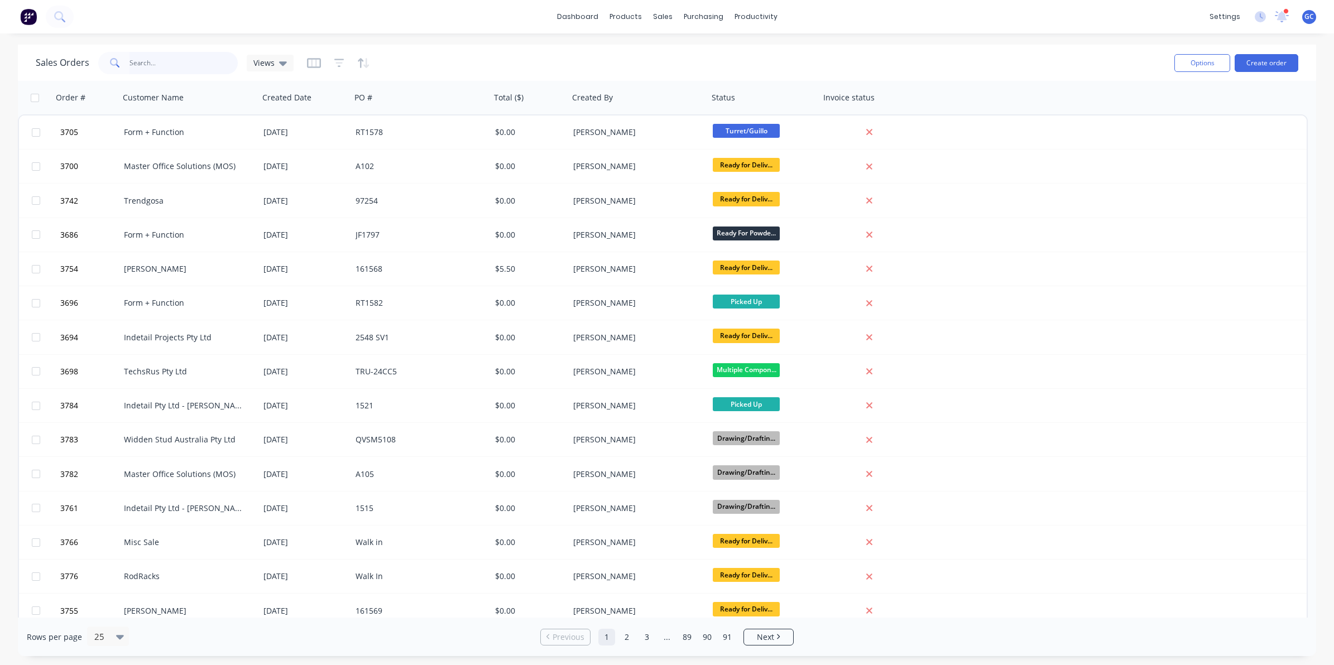
click at [182, 55] on input "text" at bounding box center [183, 63] width 109 height 22
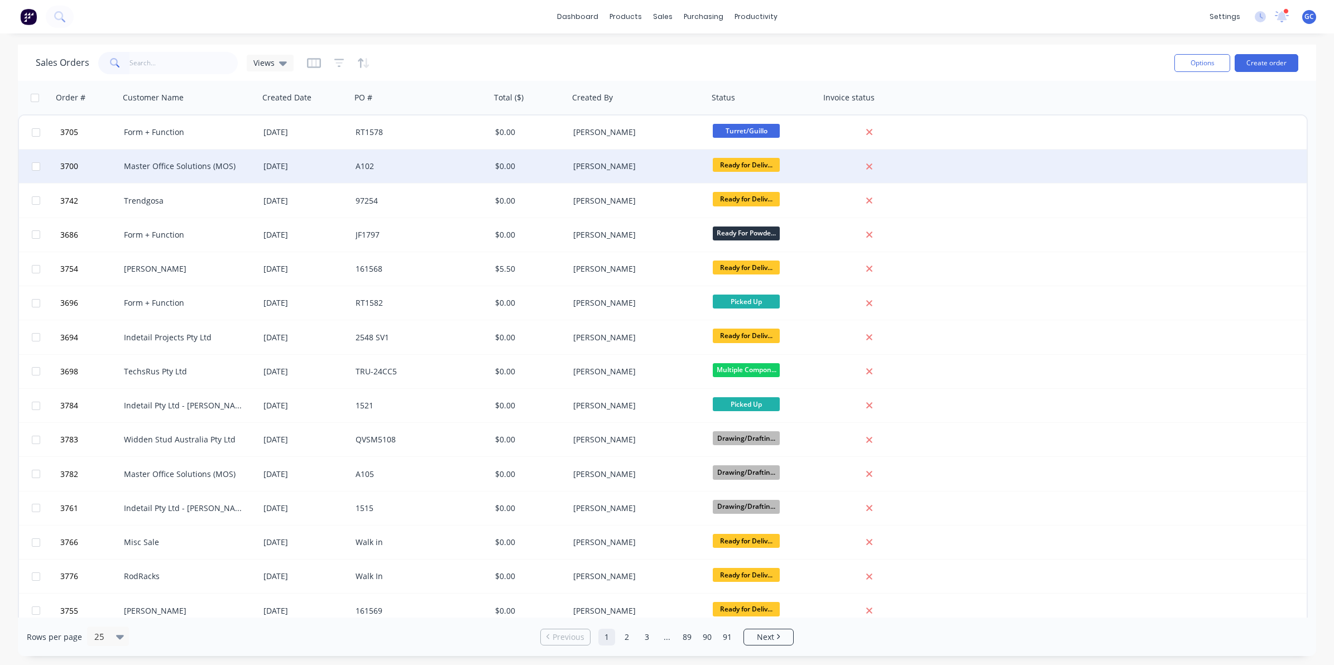
click at [213, 155] on div "Master Office Solutions (MOS)" at bounding box center [189, 166] width 140 height 33
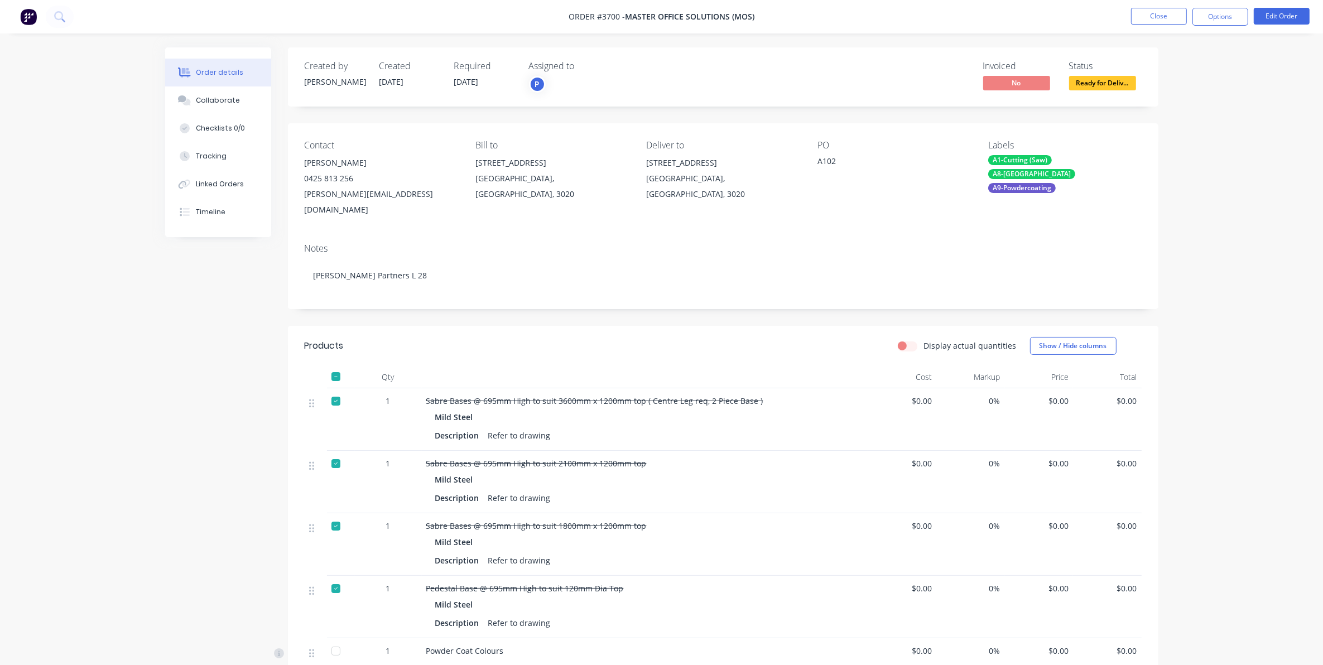
drag, startPoint x: 1162, startPoint y: 6, endPoint x: 715, endPoint y: 67, distance: 451.6
click at [1157, 9] on nav "Order #3700 - Master Office Solutions (MOS) Close Options Edit Order" at bounding box center [661, 16] width 1323 height 33
drag, startPoint x: 1170, startPoint y: 14, endPoint x: 1162, endPoint y: 16, distance: 8.5
click at [1162, 16] on button "Close" at bounding box center [1159, 16] width 56 height 17
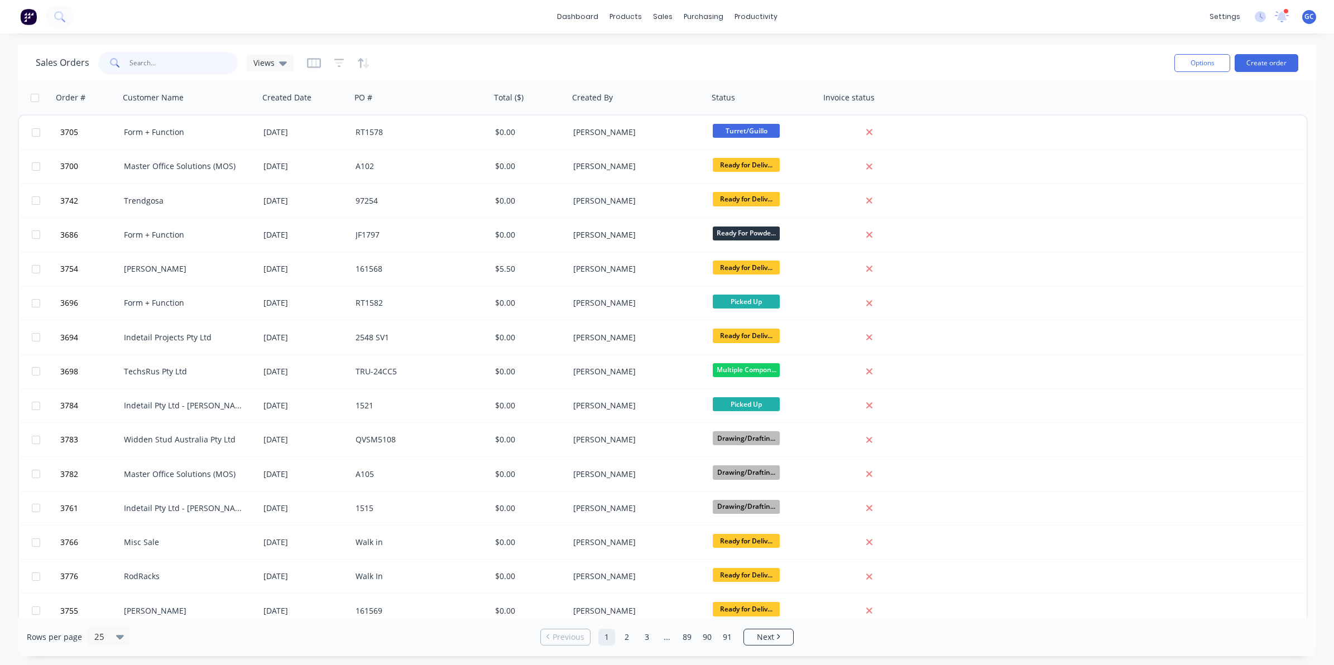
click at [188, 59] on input "text" at bounding box center [183, 63] width 109 height 22
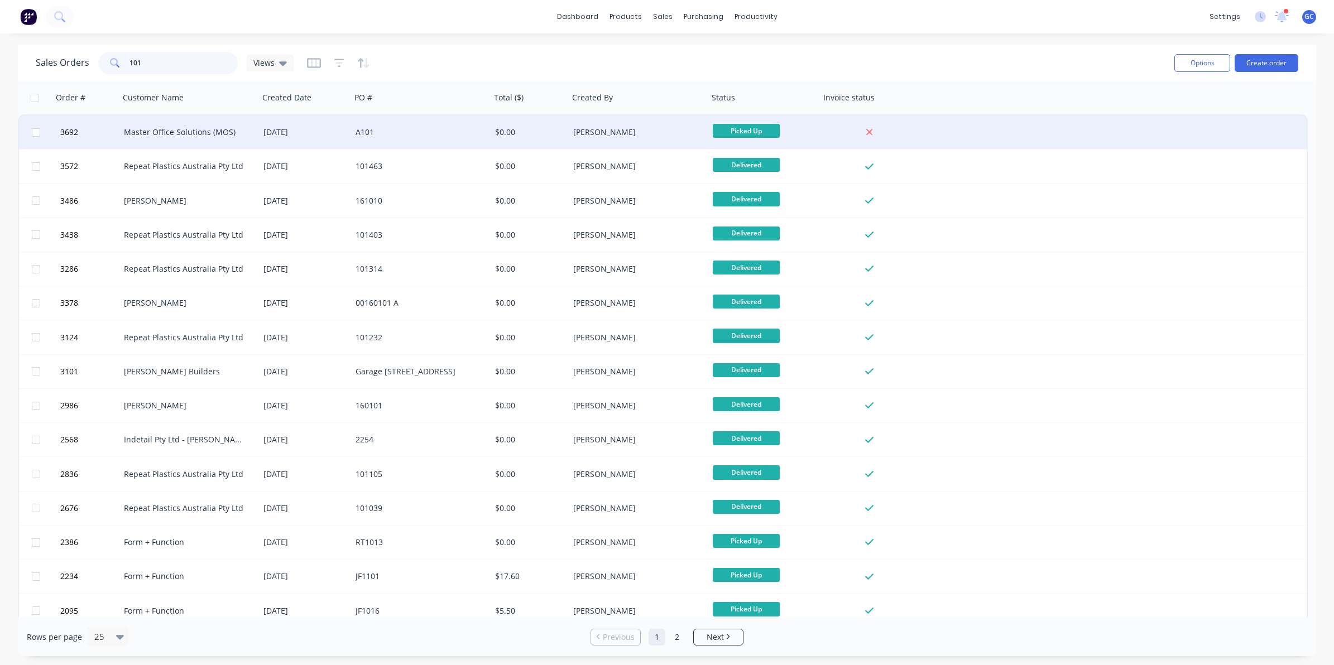
type input "101"
click at [180, 132] on div "Master Office Solutions (MOS)" at bounding box center [186, 132] width 124 height 11
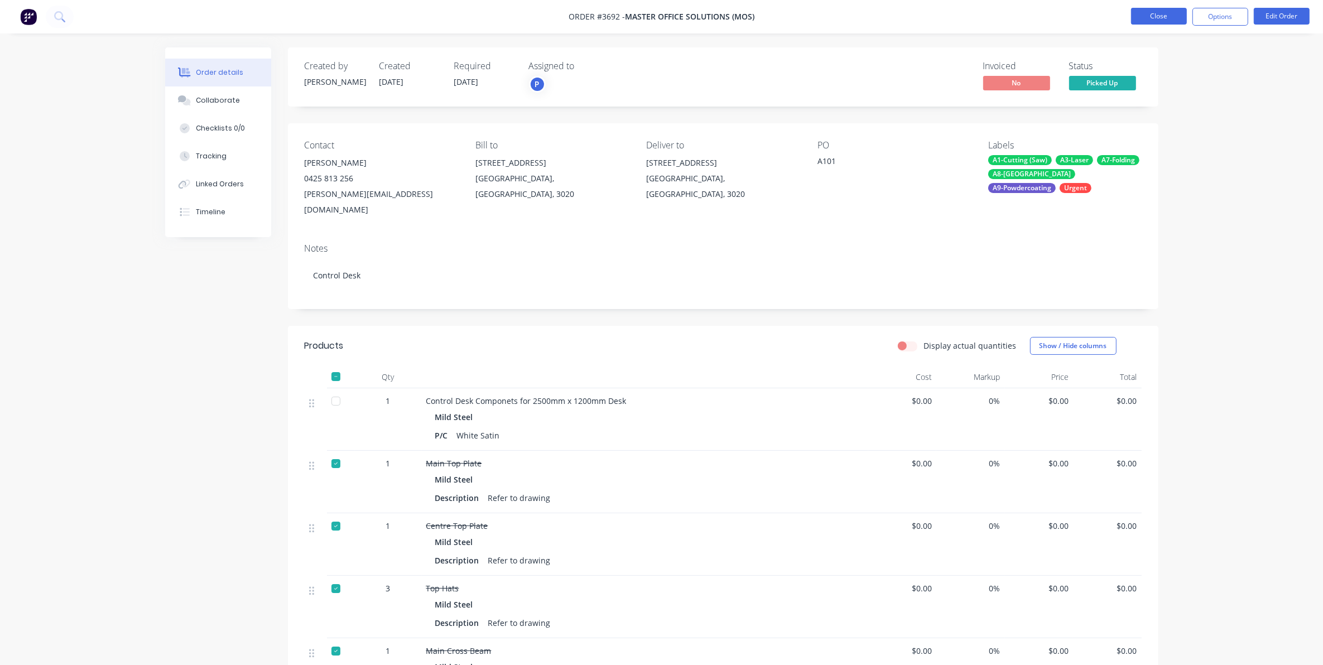
click at [1165, 17] on button "Close" at bounding box center [1159, 16] width 56 height 17
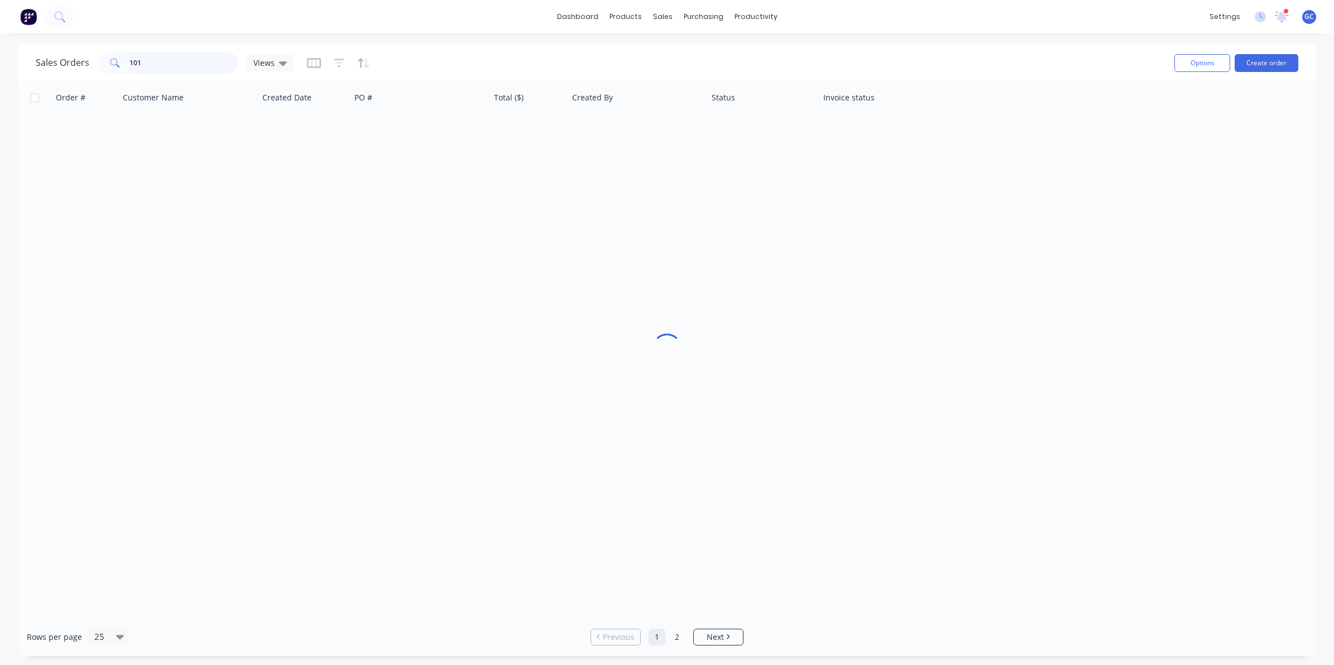
click at [171, 68] on input "101" at bounding box center [183, 63] width 109 height 22
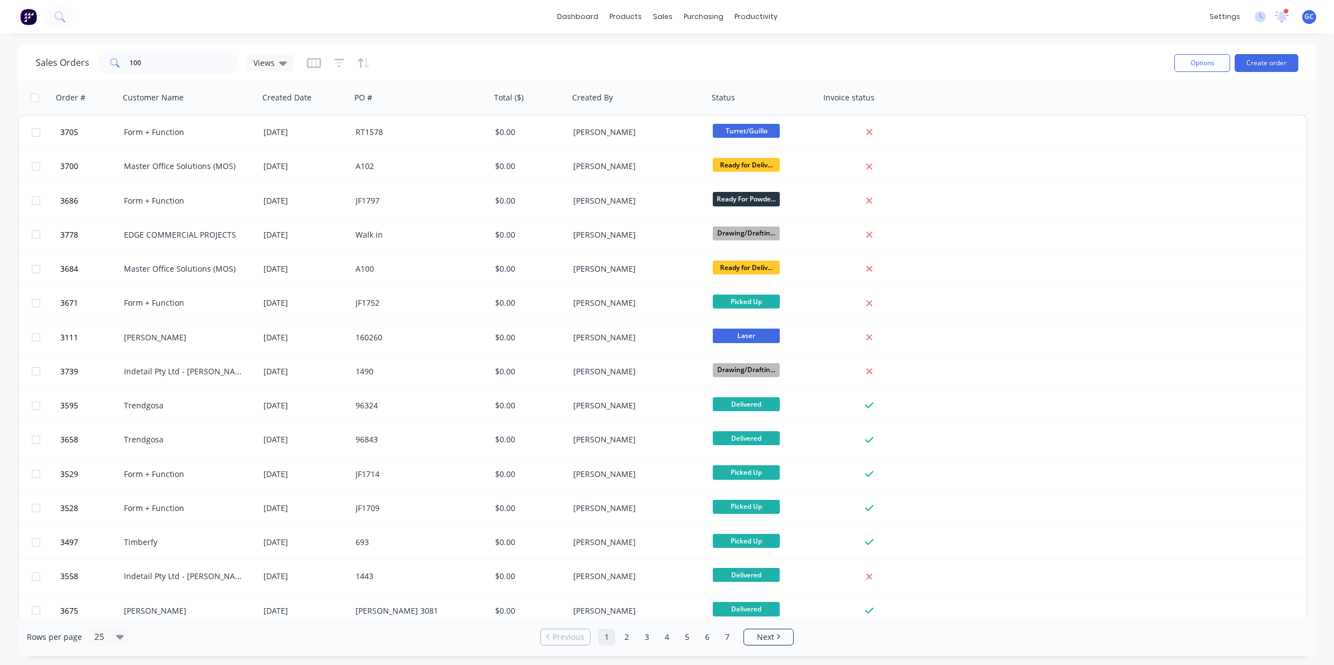
click at [124, 60] on span at bounding box center [113, 63] width 31 height 22
click at [129, 62] on input "100" at bounding box center [183, 63] width 109 height 22
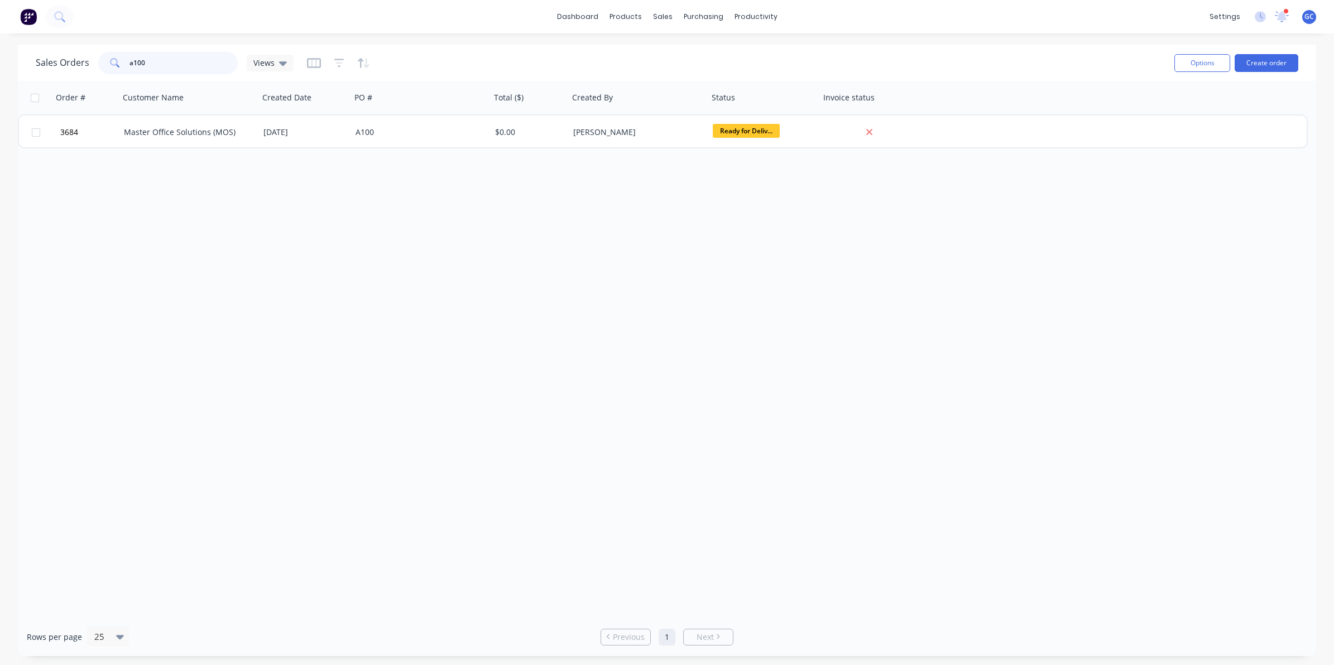
type input "a100"
click at [269, 135] on div "[DATE]" at bounding box center [304, 132] width 83 height 11
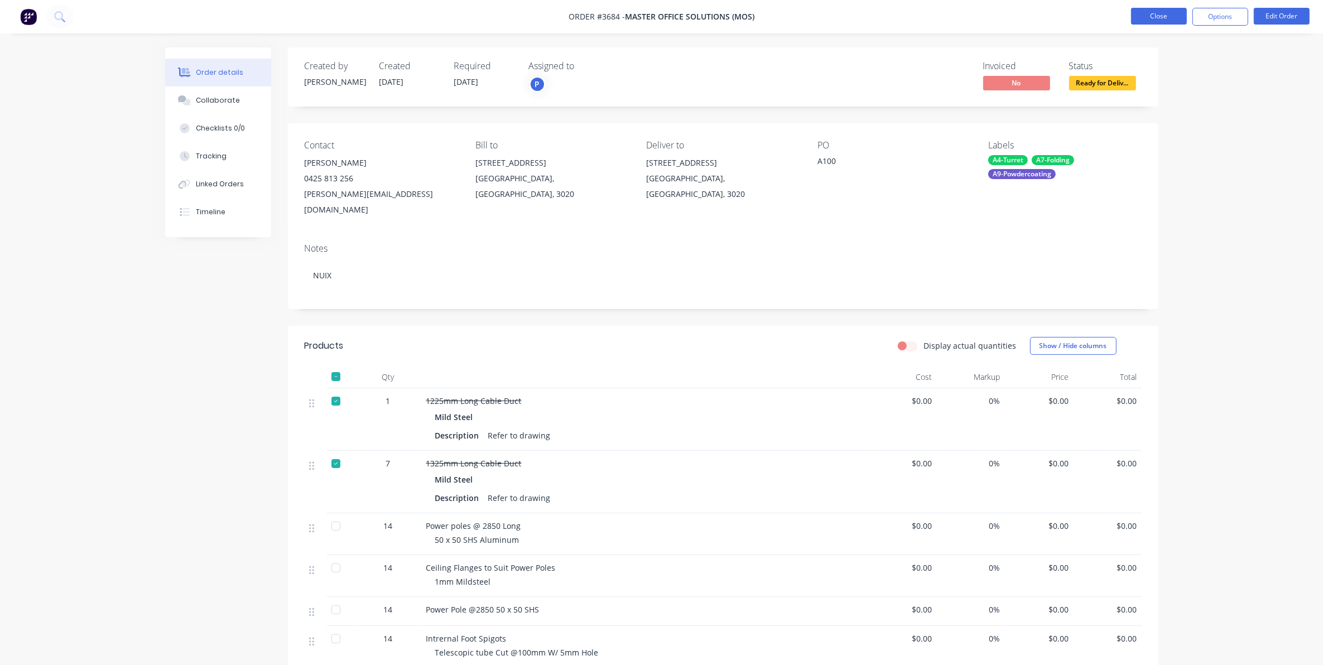
click at [1156, 18] on button "Close" at bounding box center [1159, 16] width 56 height 17
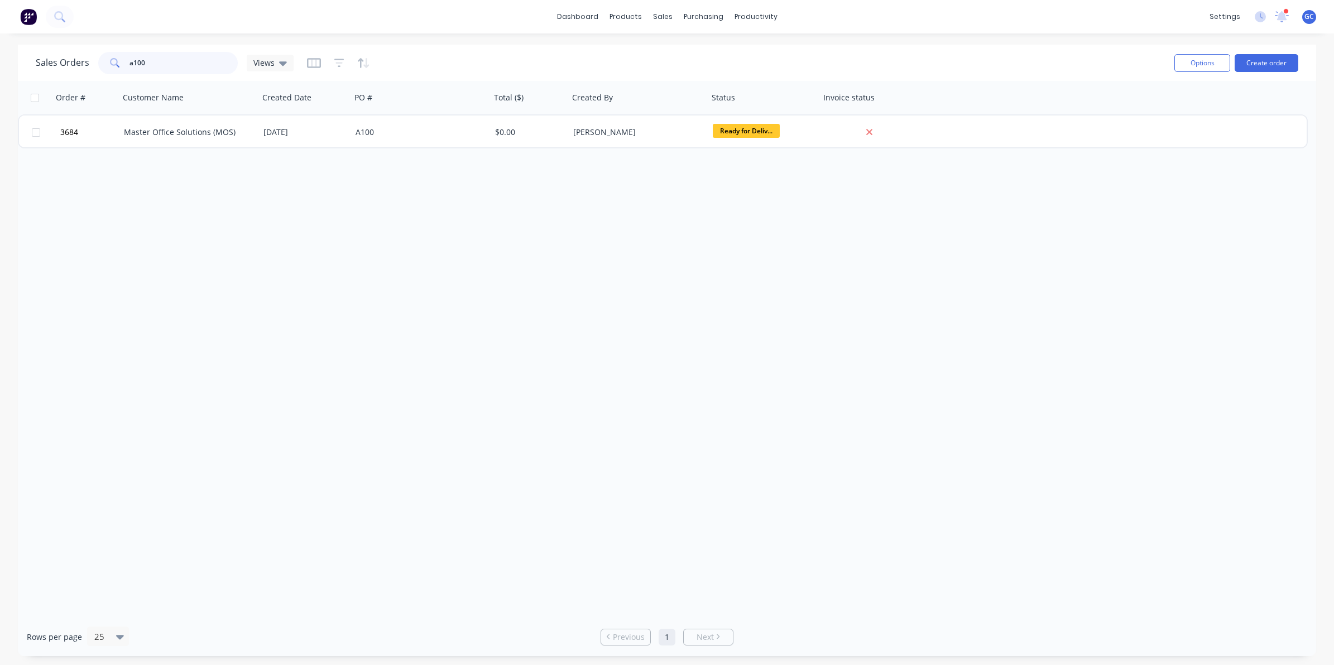
drag, startPoint x: 197, startPoint y: 66, endPoint x: 24, endPoint y: 61, distance: 173.0
click at [24, 61] on div "Sales Orders a100 Views Options Create order" at bounding box center [667, 63] width 1298 height 36
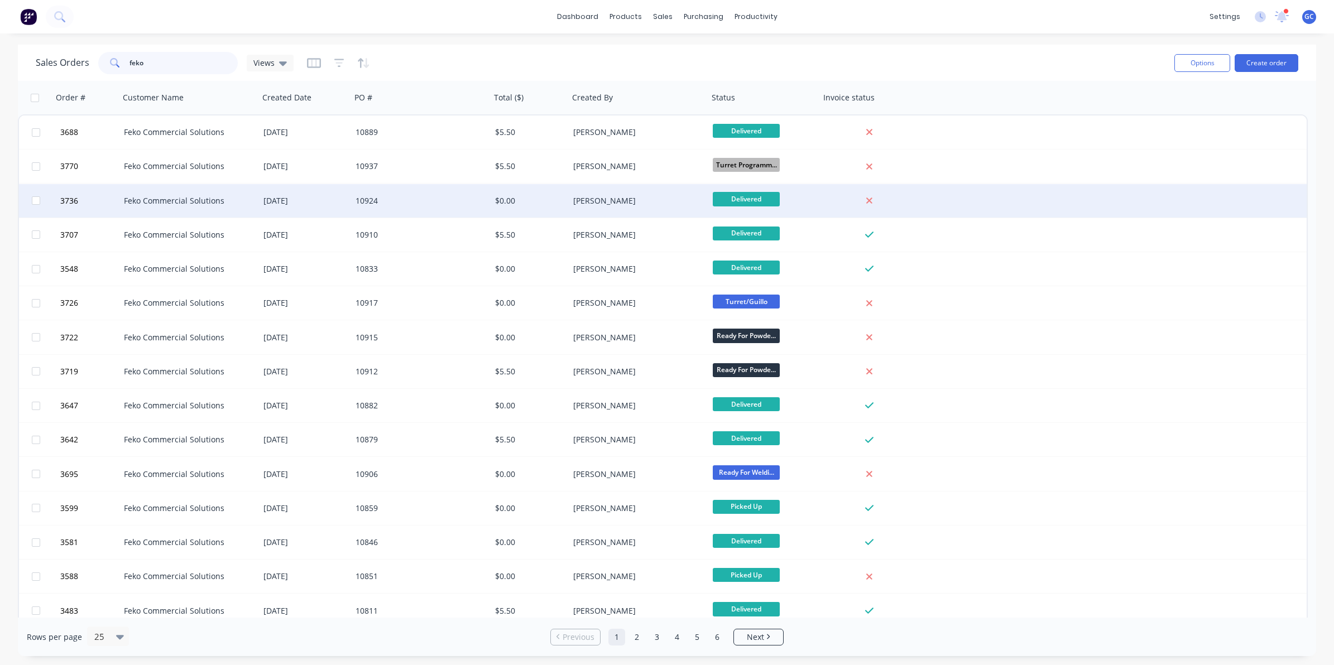
type input "feko"
click at [416, 189] on div "10924" at bounding box center [421, 200] width 140 height 33
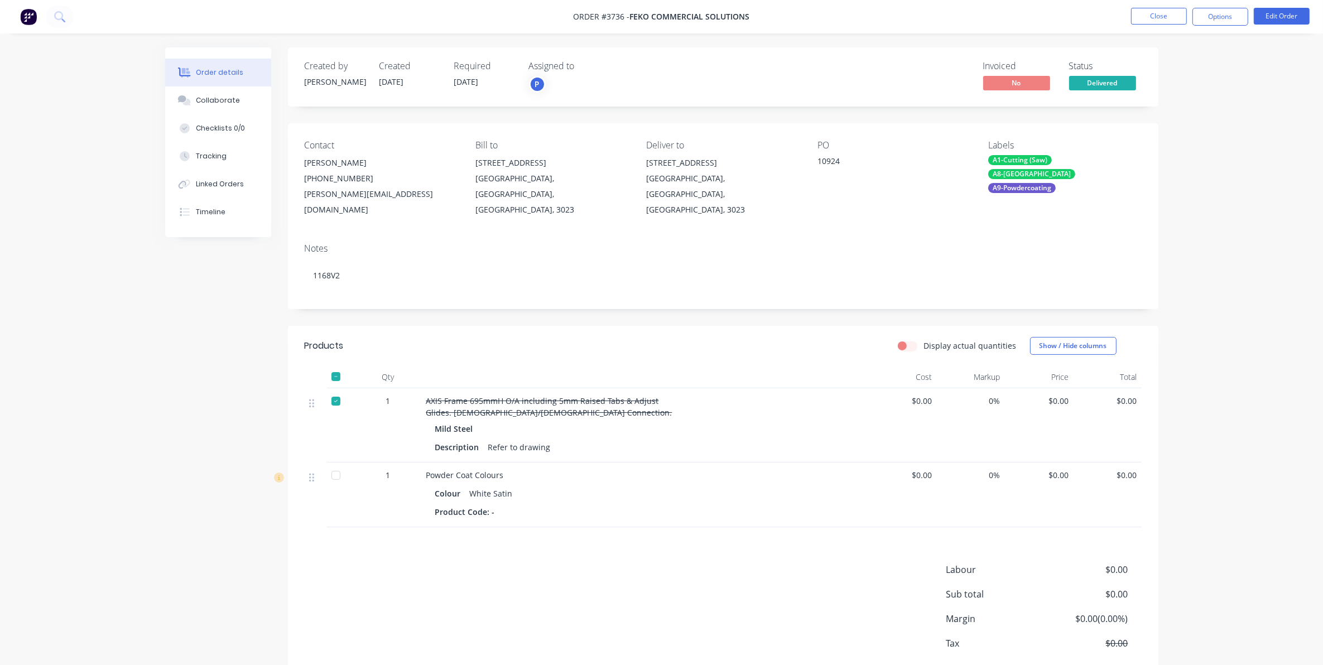
click at [330, 366] on div at bounding box center [336, 376] width 22 height 22
click at [1211, 13] on button "Options" at bounding box center [1220, 17] width 56 height 18
click at [1160, 152] on div "Delivery Docket" at bounding box center [1187, 157] width 103 height 16
click at [1167, 130] on div "Custom" at bounding box center [1187, 135] width 103 height 16
click at [1151, 54] on button "CUSTOM DELIVERY DOCKET" at bounding box center [1187, 45] width 123 height 22
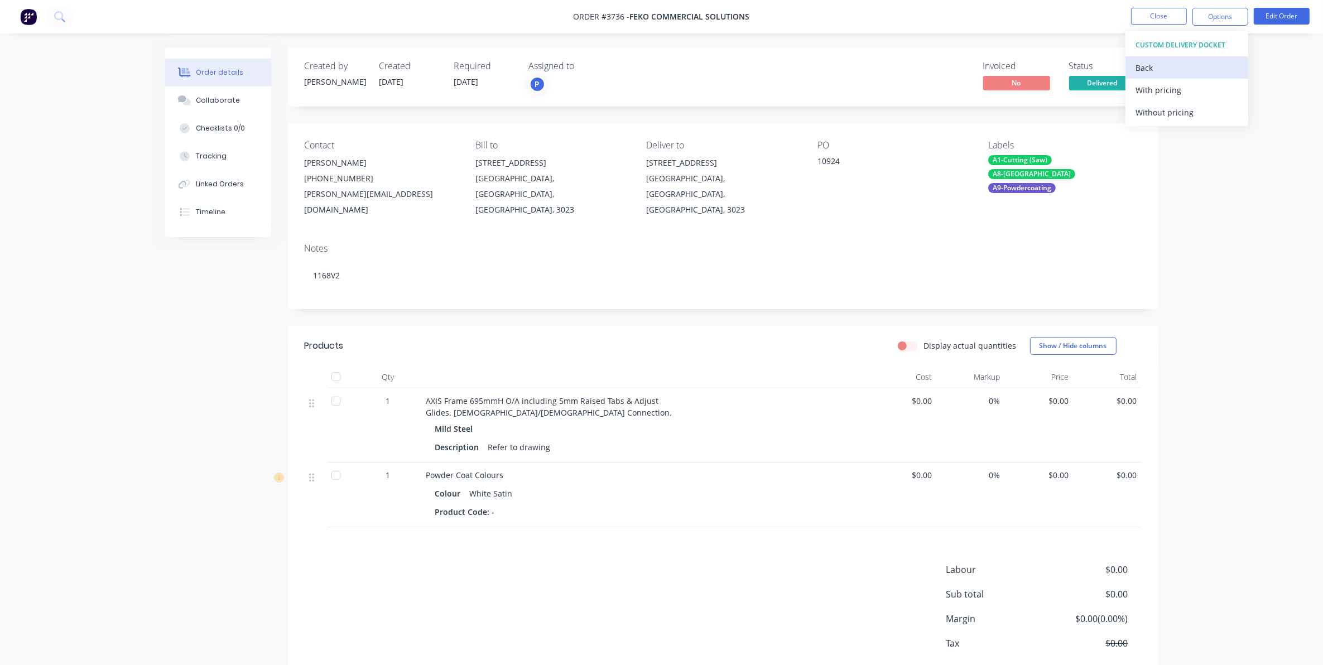
click at [1153, 64] on div "Back" at bounding box center [1187, 68] width 103 height 16
click at [1169, 118] on div "Without pricing" at bounding box center [1187, 112] width 103 height 16
click at [1165, 12] on button "Close" at bounding box center [1159, 16] width 56 height 17
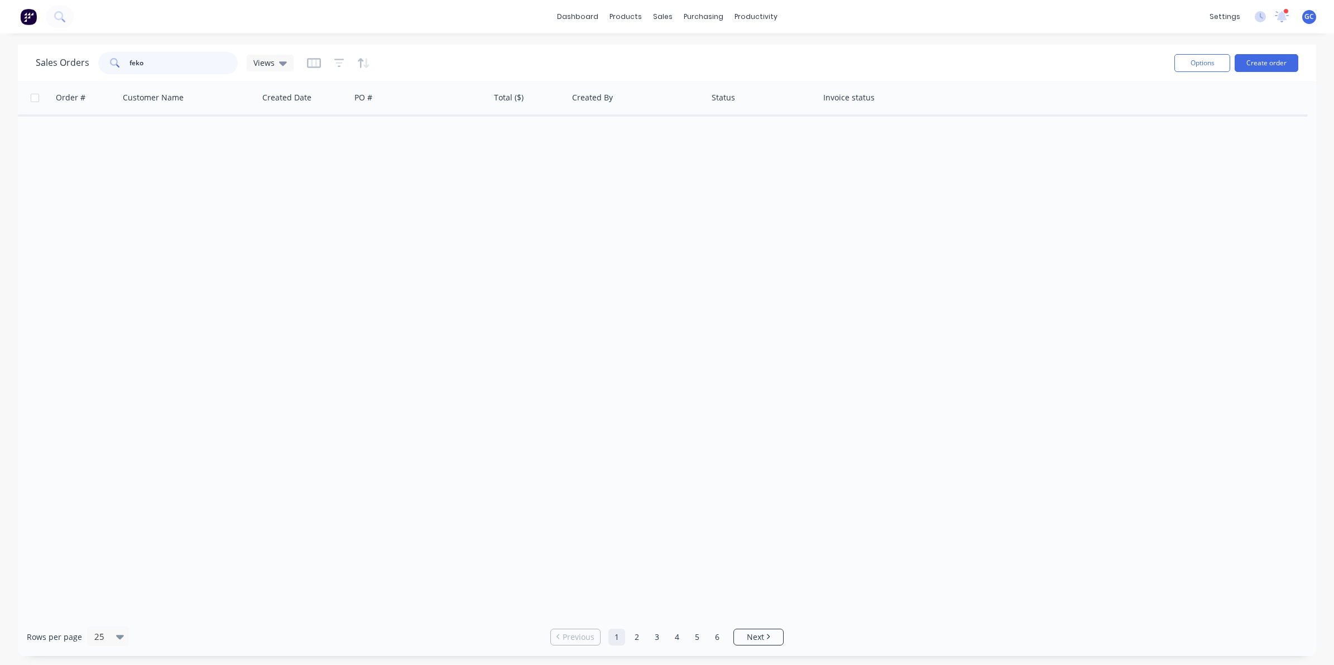
drag, startPoint x: 168, startPoint y: 62, endPoint x: 36, endPoint y: 56, distance: 131.8
click at [36, 56] on div "Sales Orders feko Views" at bounding box center [165, 63] width 258 height 22
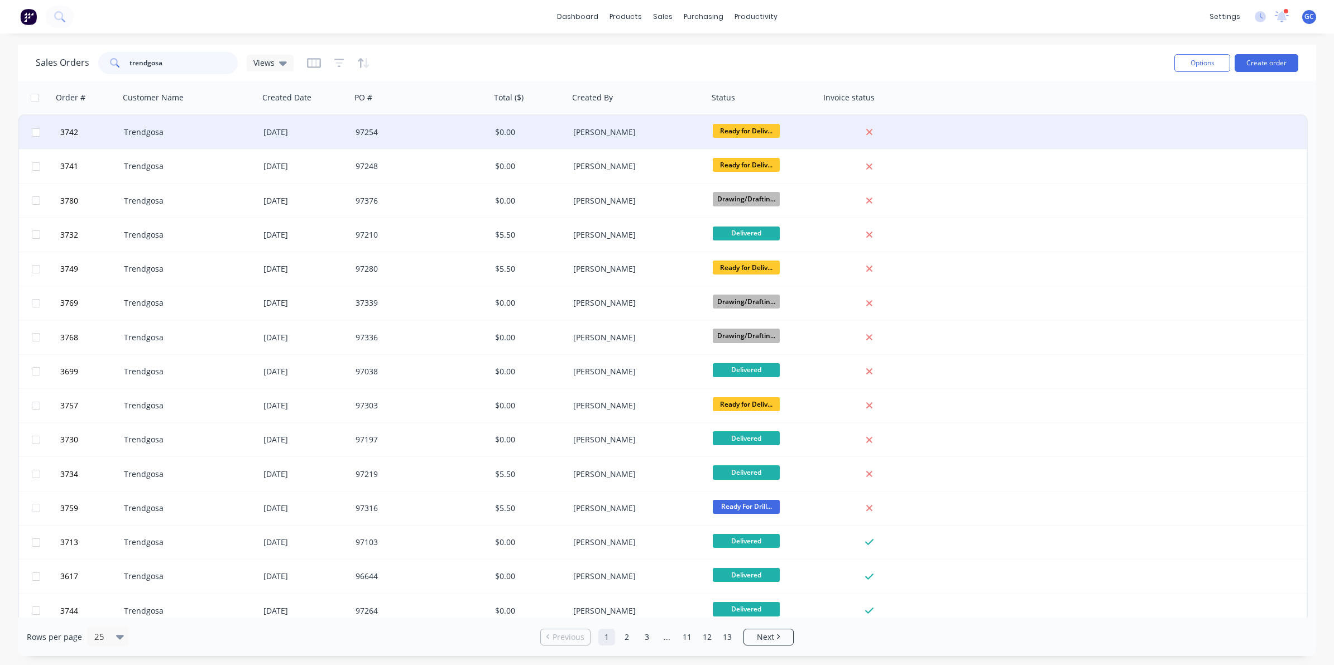
type input "trendgosa"
click at [388, 128] on div "97254" at bounding box center [417, 132] width 124 height 11
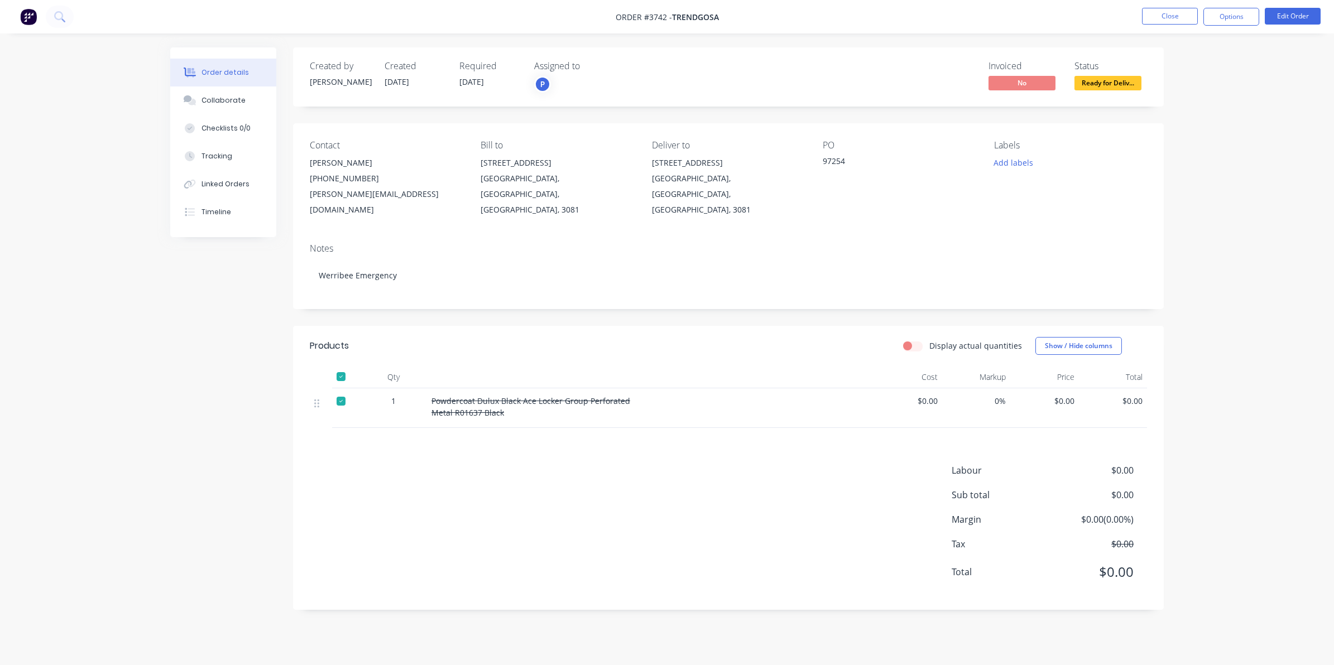
click at [335, 365] on div at bounding box center [341, 376] width 22 height 22
click at [1126, 84] on span "Ready for Deliv..." at bounding box center [1107, 83] width 67 height 14
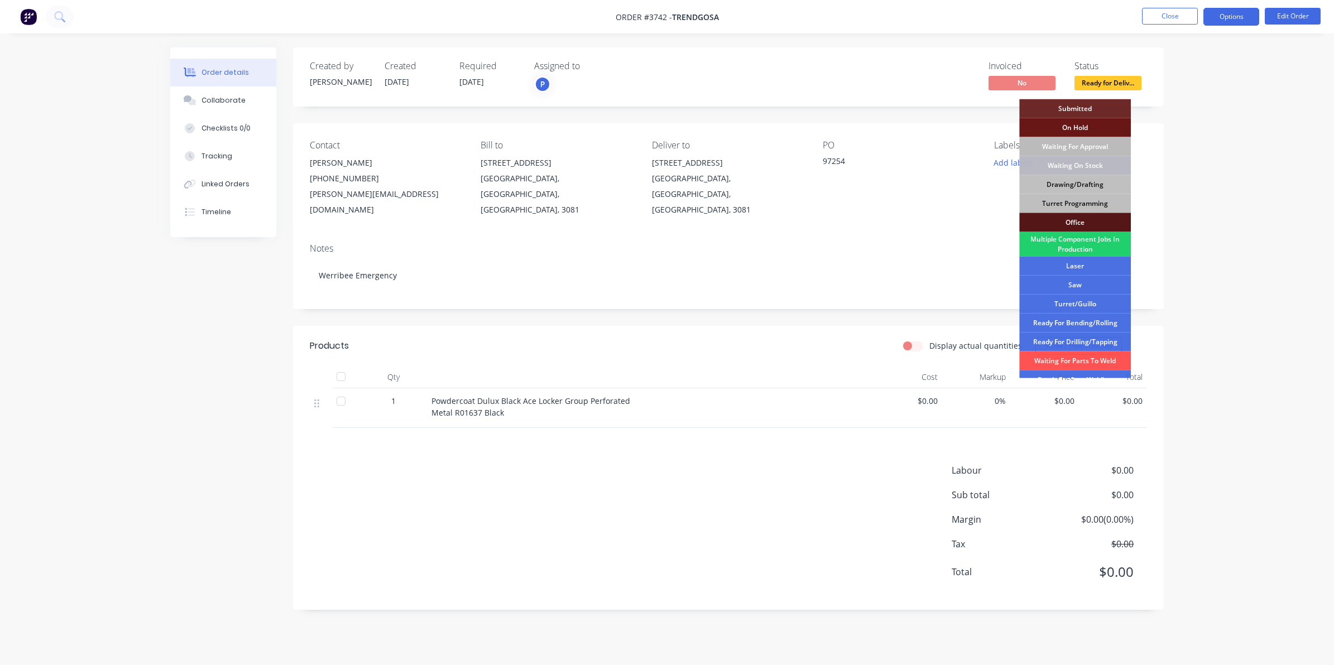
click at [1237, 16] on button "Options" at bounding box center [1231, 17] width 56 height 18
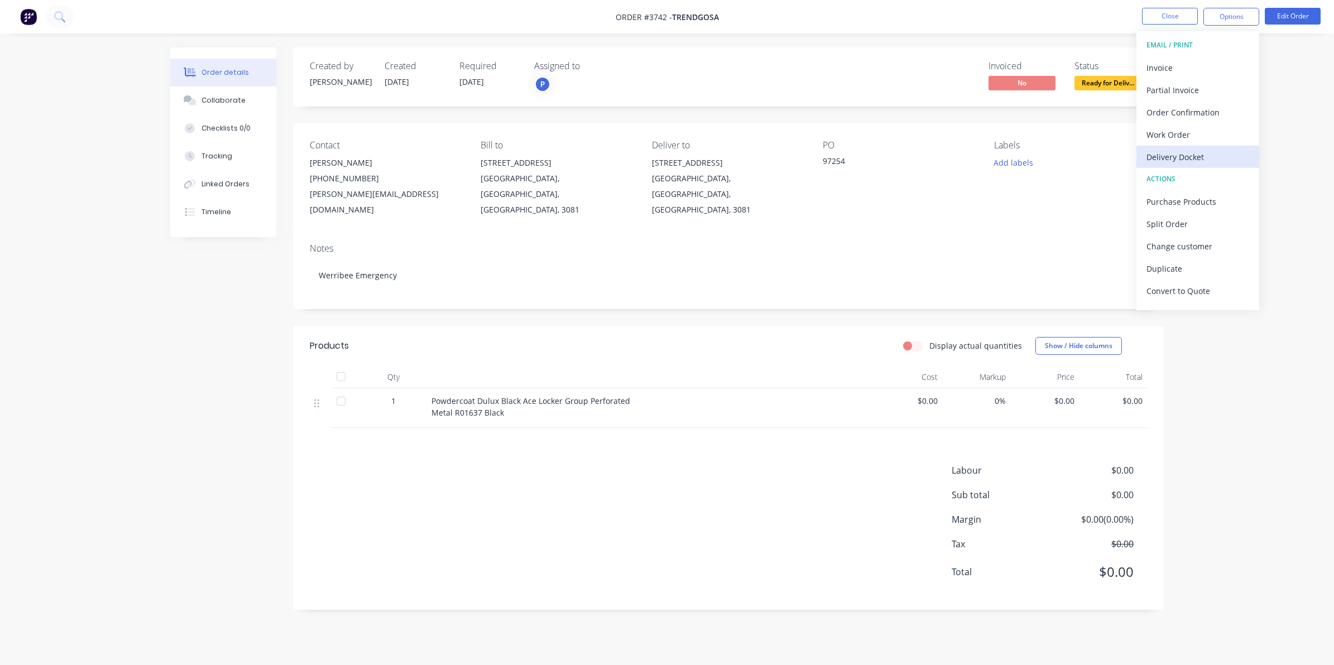
click at [1186, 155] on div "Delivery Docket" at bounding box center [1197, 157] width 103 height 16
click at [1193, 109] on div "Without pricing" at bounding box center [1197, 112] width 103 height 16
click at [1172, 12] on button "Close" at bounding box center [1170, 16] width 56 height 17
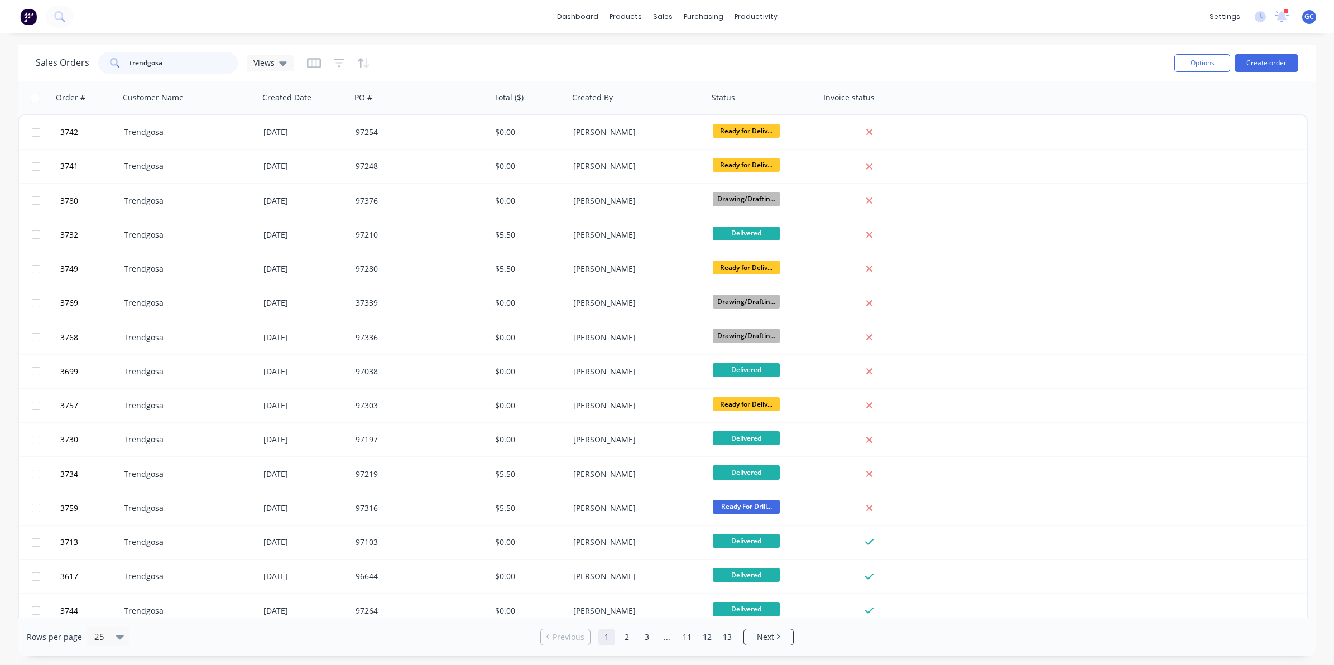
drag, startPoint x: 166, startPoint y: 56, endPoint x: -3, endPoint y: 52, distance: 168.6
click at [0, 52] on html "dashboard products sales purchasing productivity dashboard products Product Cat…" at bounding box center [667, 332] width 1334 height 665
type input "feko"
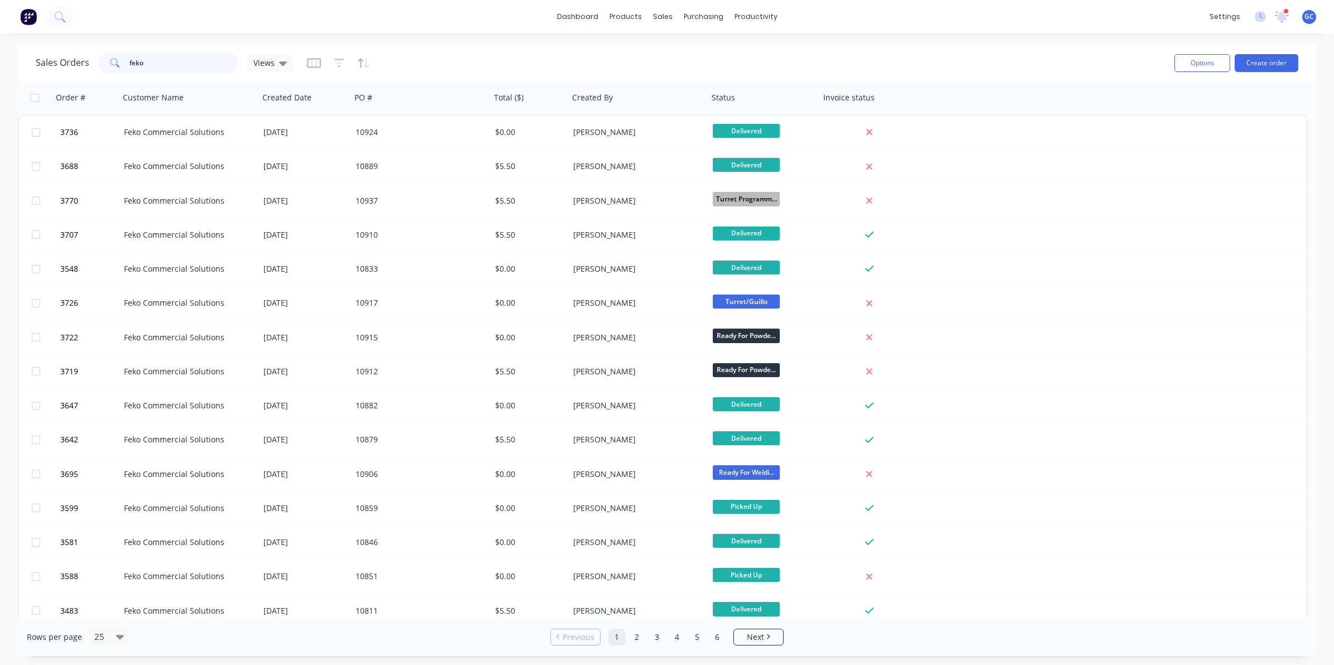
click at [159, 60] on input "feko" at bounding box center [183, 63] width 109 height 22
drag, startPoint x: 159, startPoint y: 60, endPoint x: 41, endPoint y: 49, distance: 118.9
click at [41, 49] on div "Sales Orders feko Views" at bounding box center [600, 62] width 1129 height 27
type input "trendgosa"
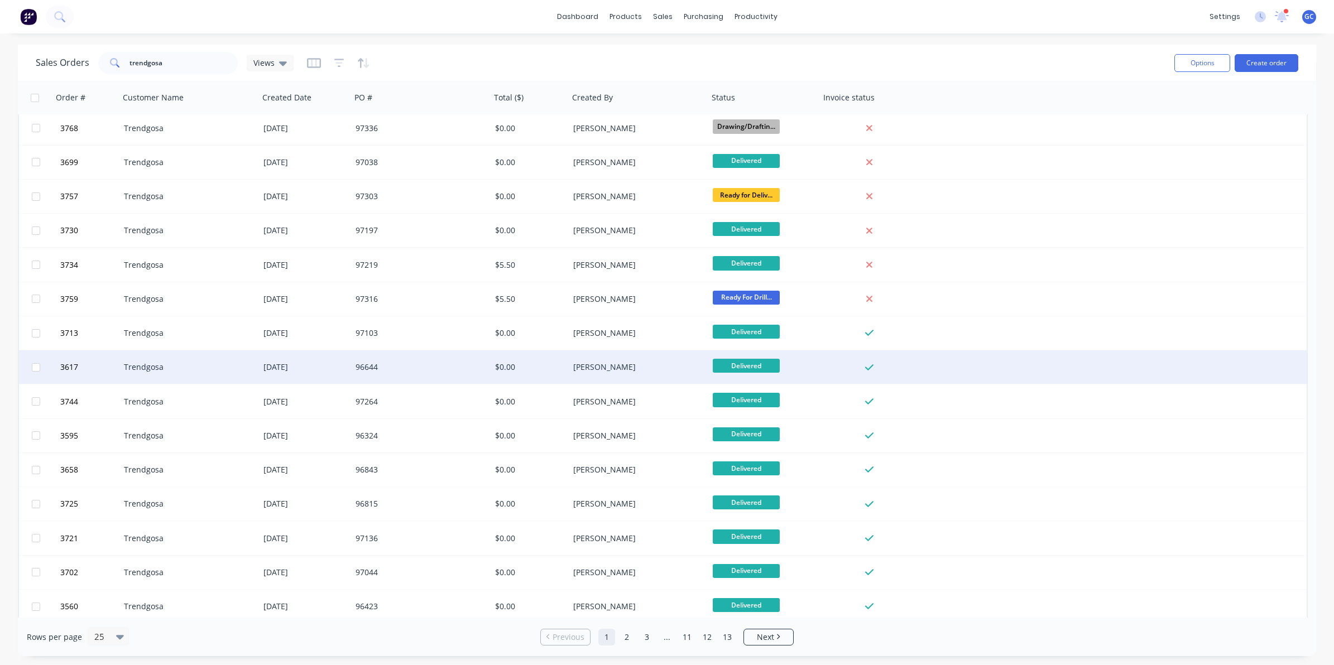
scroll to position [70, 0]
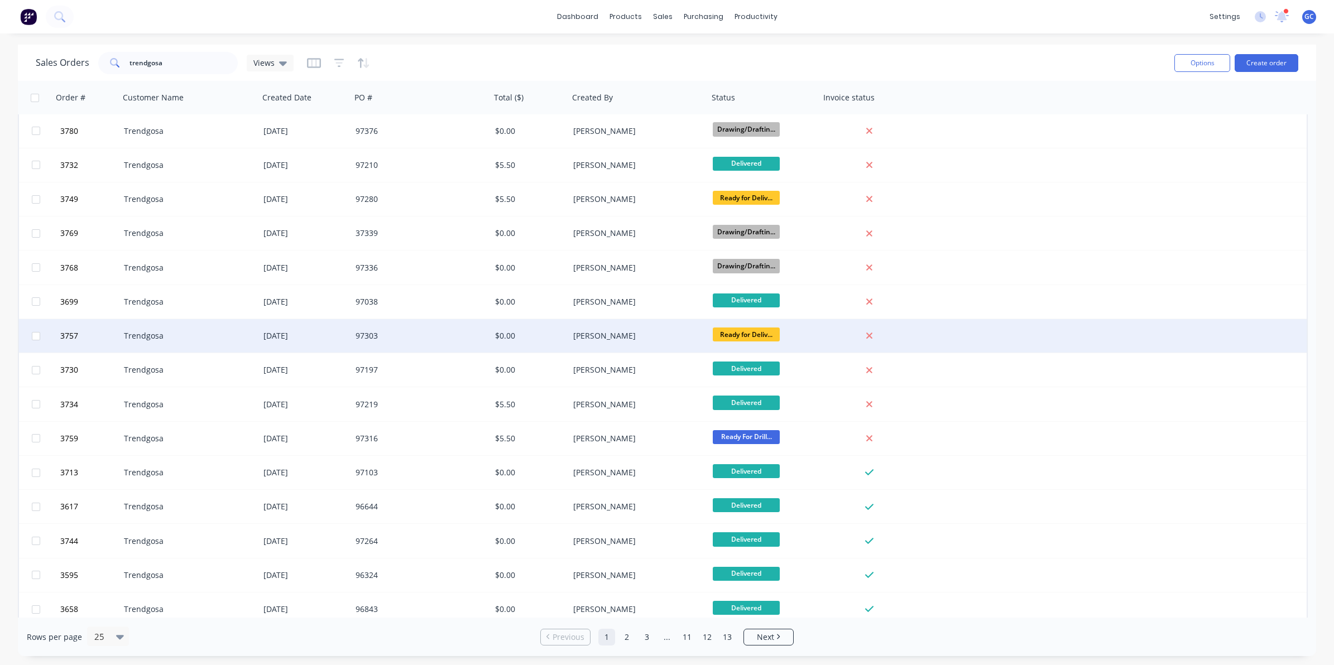
click at [531, 352] on div "3757 Trendgosa [DATE] 97303 $0.00 [PERSON_NAME] Ready for Deliv..." at bounding box center [662, 336] width 1287 height 34
click at [569, 339] on div "[PERSON_NAME]" at bounding box center [639, 335] width 140 height 33
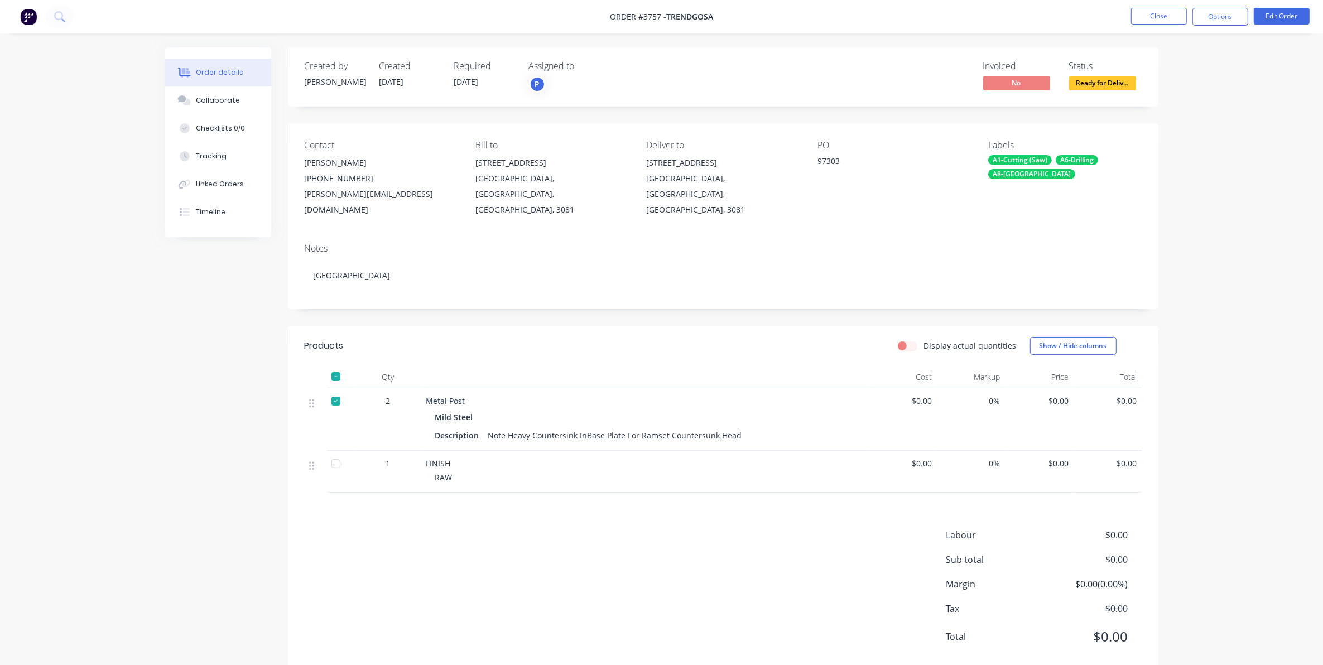
click at [1170, 31] on nav "Order #3757 - Trendgosa Close Options Edit Order" at bounding box center [661, 16] width 1323 height 33
click at [1164, 11] on button "Close" at bounding box center [1159, 16] width 56 height 17
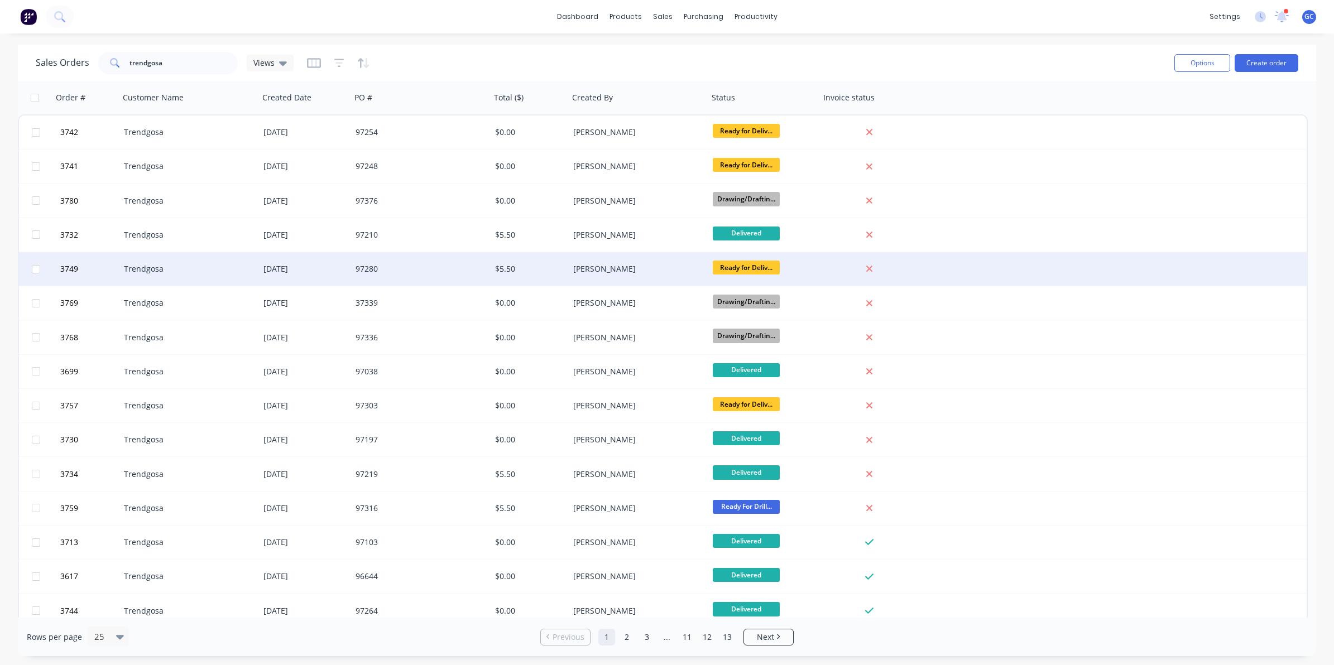
click at [560, 270] on div "$5.50" at bounding box center [528, 268] width 66 height 11
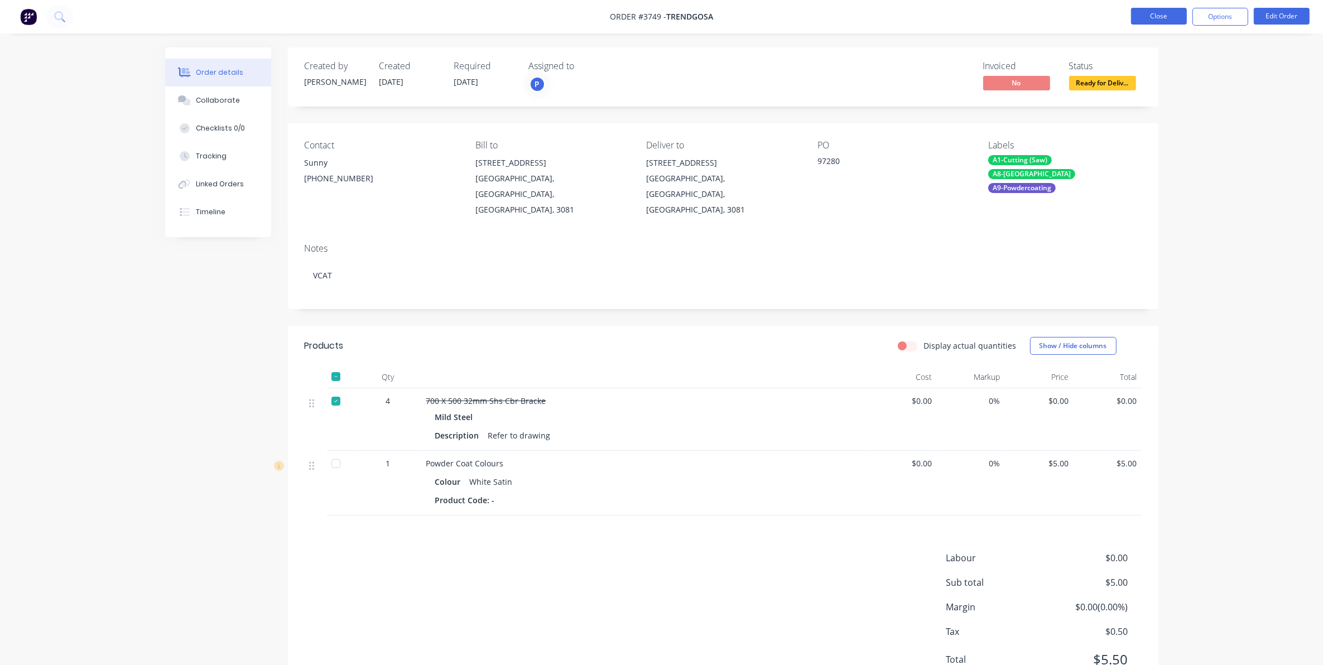
click at [1181, 10] on button "Close" at bounding box center [1159, 16] width 56 height 17
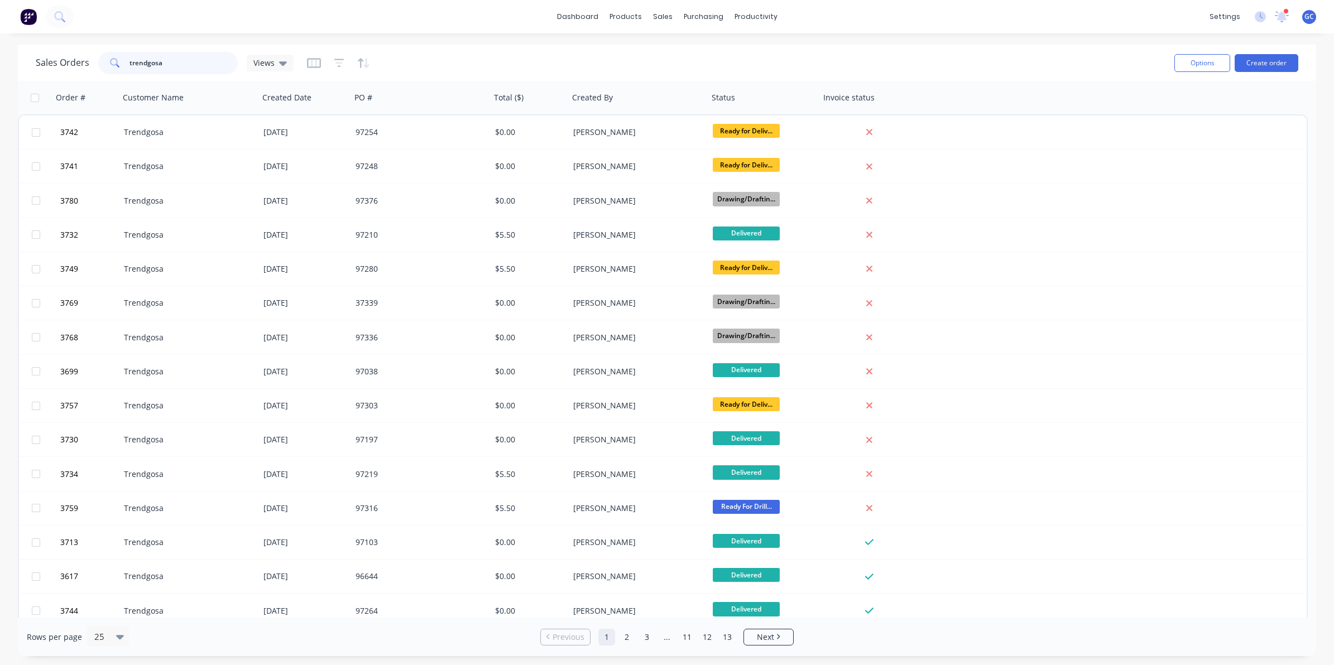
drag, startPoint x: 201, startPoint y: 70, endPoint x: 82, endPoint y: 73, distance: 119.4
click at [82, 73] on div "Sales Orders trendgosa Views" at bounding box center [165, 63] width 258 height 22
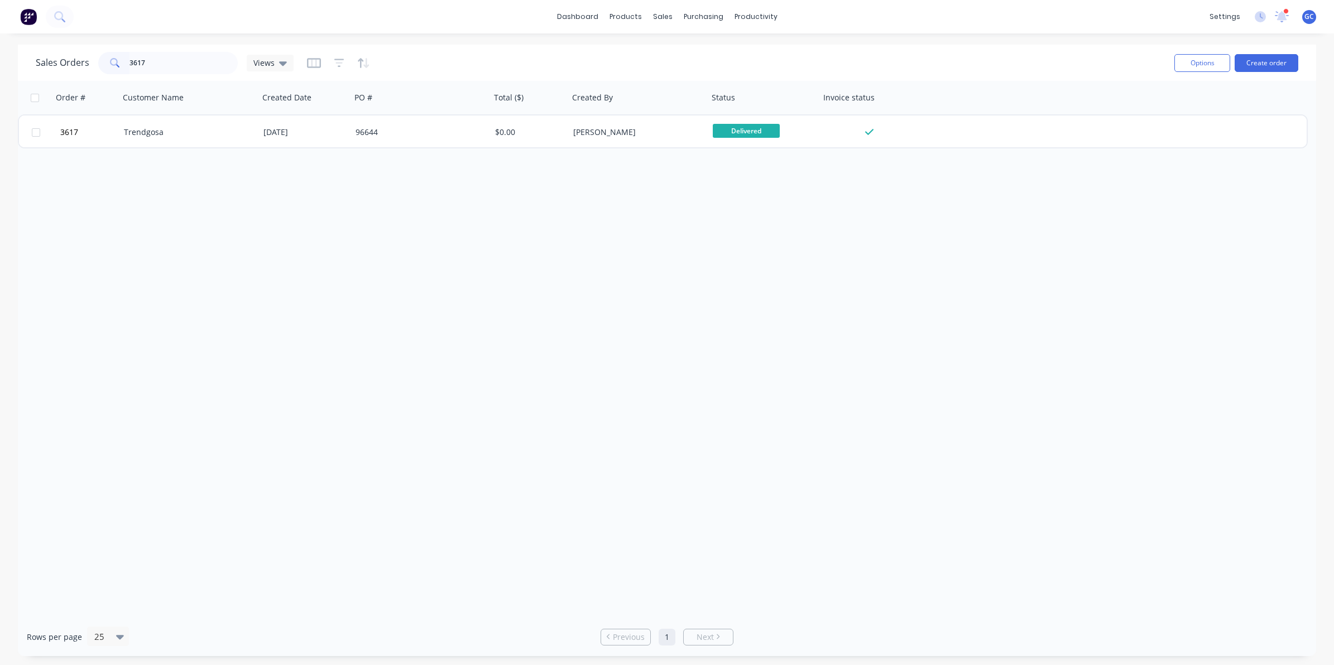
click at [194, 42] on div "dashboard products sales purchasing productivity dashboard products Product Cat…" at bounding box center [667, 332] width 1334 height 665
click at [196, 67] on input "3617" at bounding box center [183, 63] width 109 height 22
type input "3"
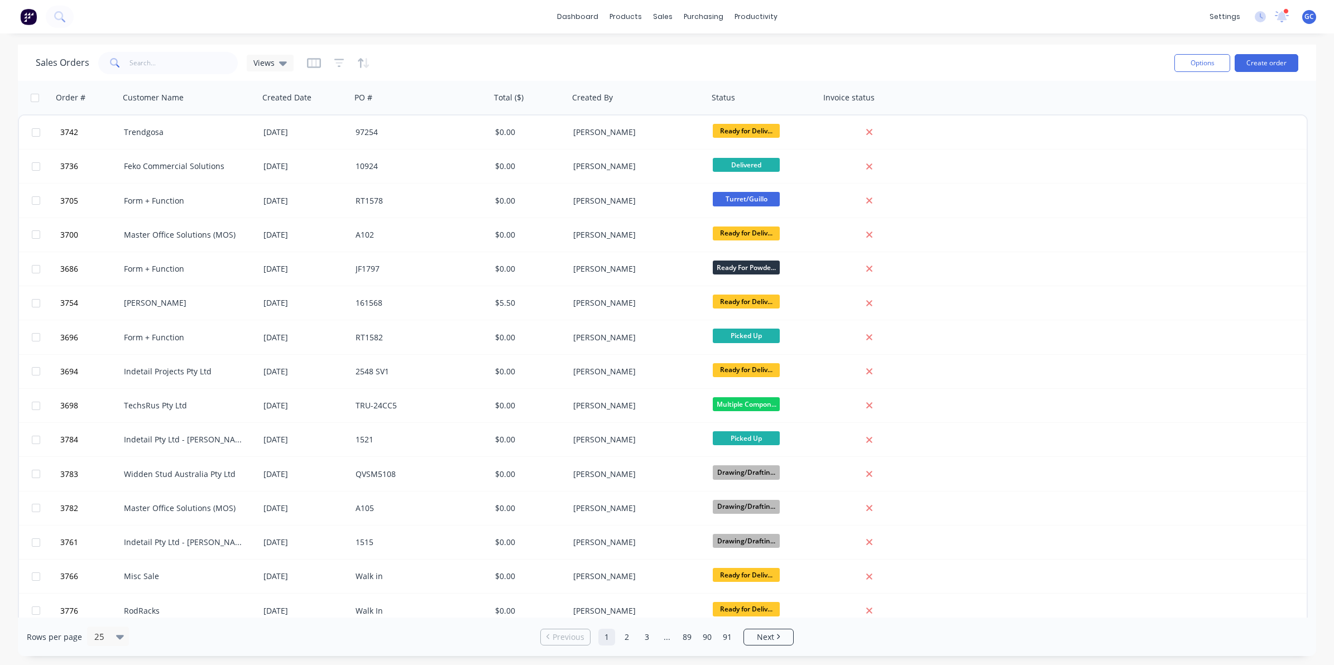
click at [238, 57] on div "Sales Orders Views" at bounding box center [165, 63] width 258 height 22
click at [205, 46] on div "Sales Orders Views Options Create order" at bounding box center [667, 63] width 1298 height 36
click at [199, 56] on input "text" at bounding box center [183, 63] width 109 height 22
click at [196, 59] on input "text" at bounding box center [183, 63] width 109 height 22
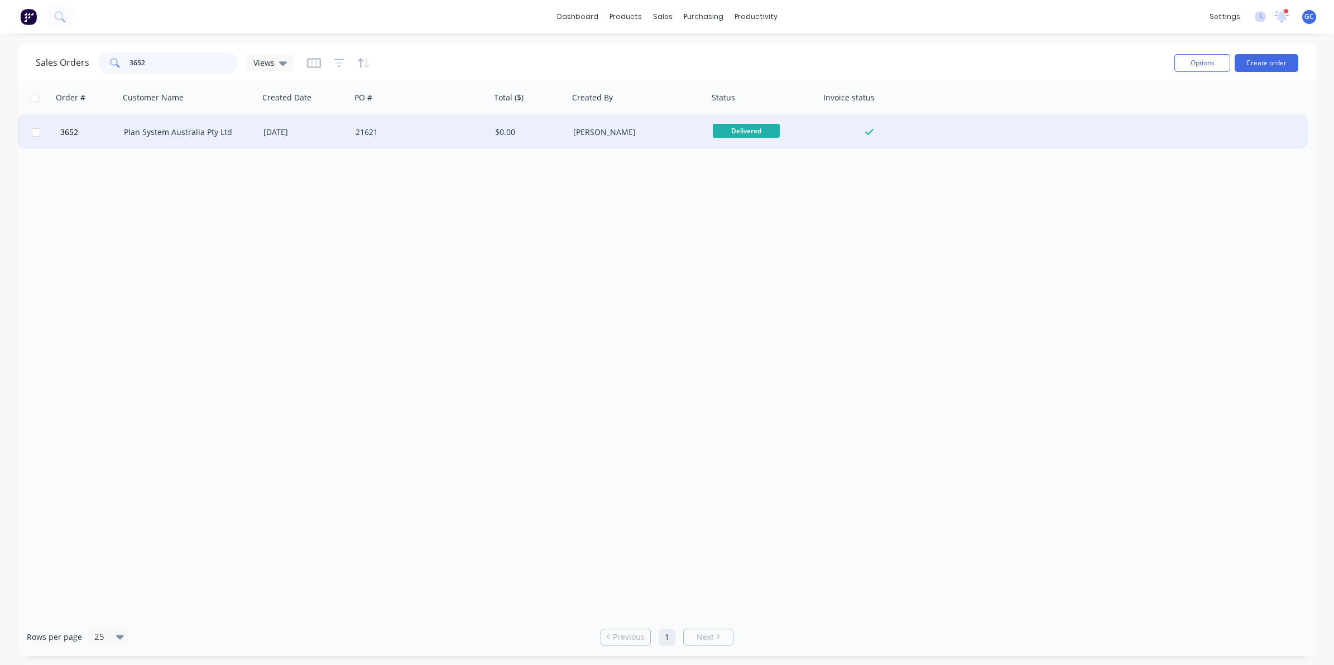
type input "3652"
click at [216, 132] on div "Plan System Australia Pty Ltd" at bounding box center [186, 132] width 124 height 11
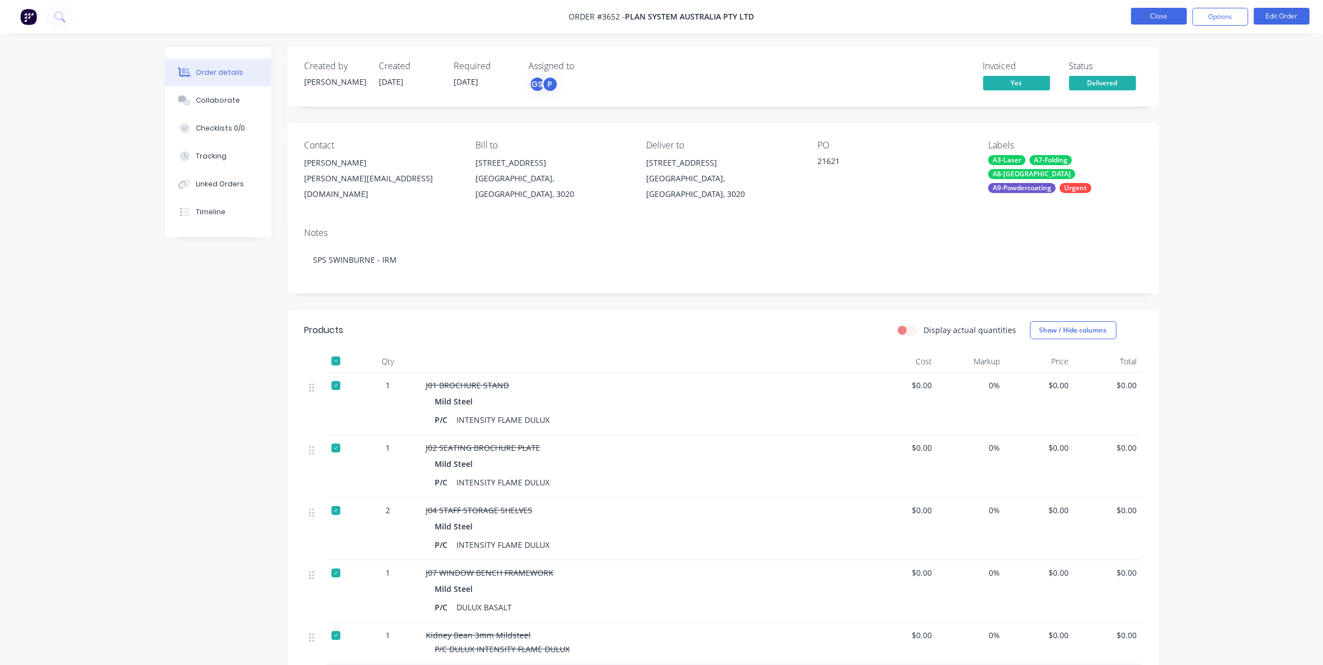
click at [1150, 18] on button "Close" at bounding box center [1159, 16] width 56 height 17
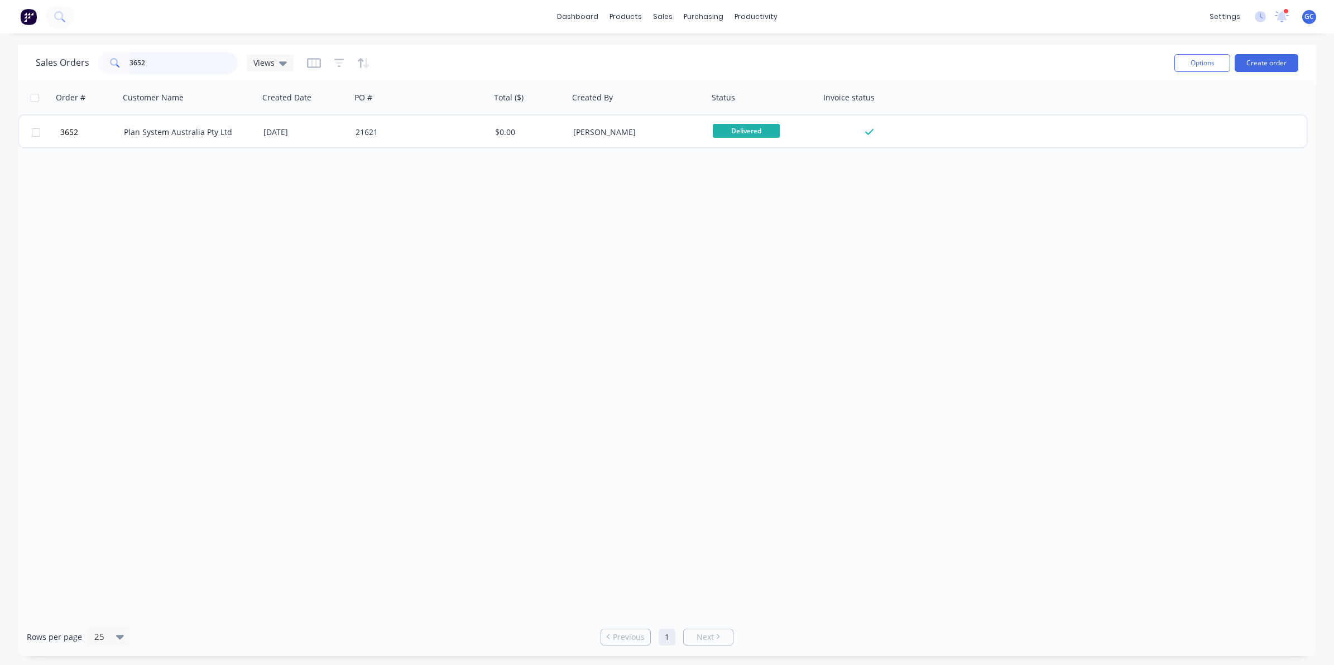
click at [214, 60] on input "3652" at bounding box center [183, 63] width 109 height 22
type input "3"
